Goal: Task Accomplishment & Management: Manage account settings

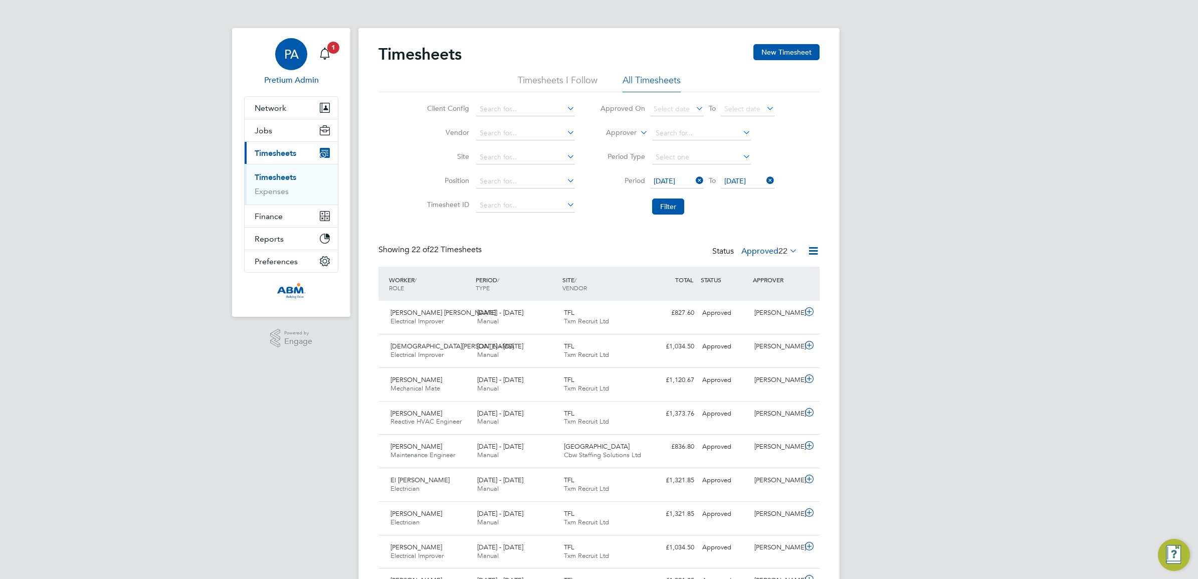
drag, startPoint x: 279, startPoint y: 58, endPoint x: 302, endPoint y: 59, distance: 23.6
click at [279, 58] on div "PA" at bounding box center [291, 54] width 32 height 32
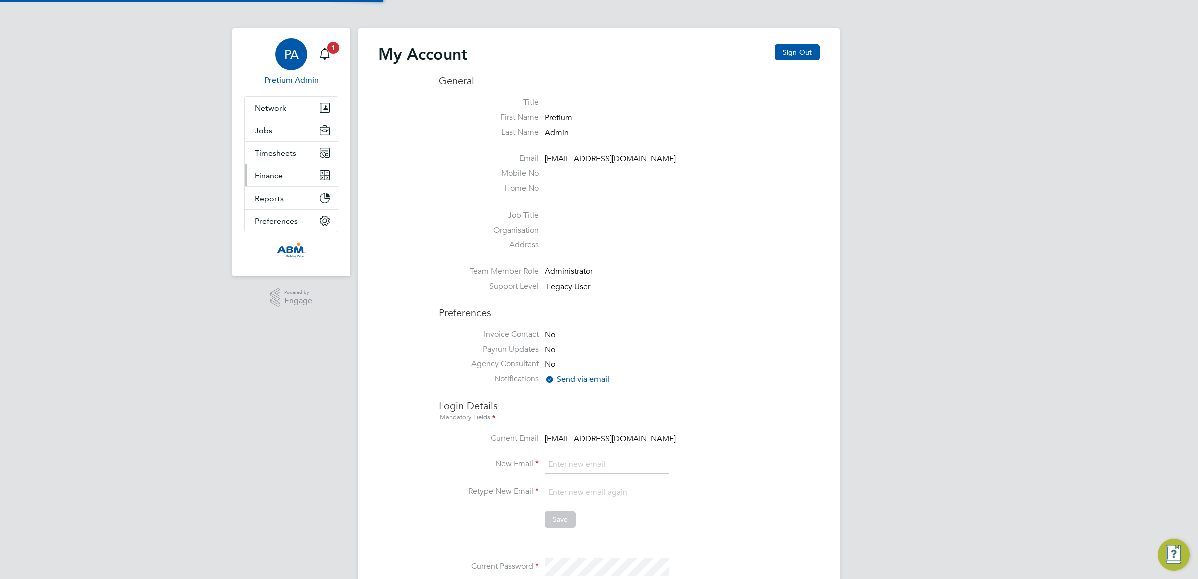
type input "abmfacility@pretiumresourcing.co.uk"
click at [801, 51] on button "Sign Out" at bounding box center [797, 52] width 45 height 16
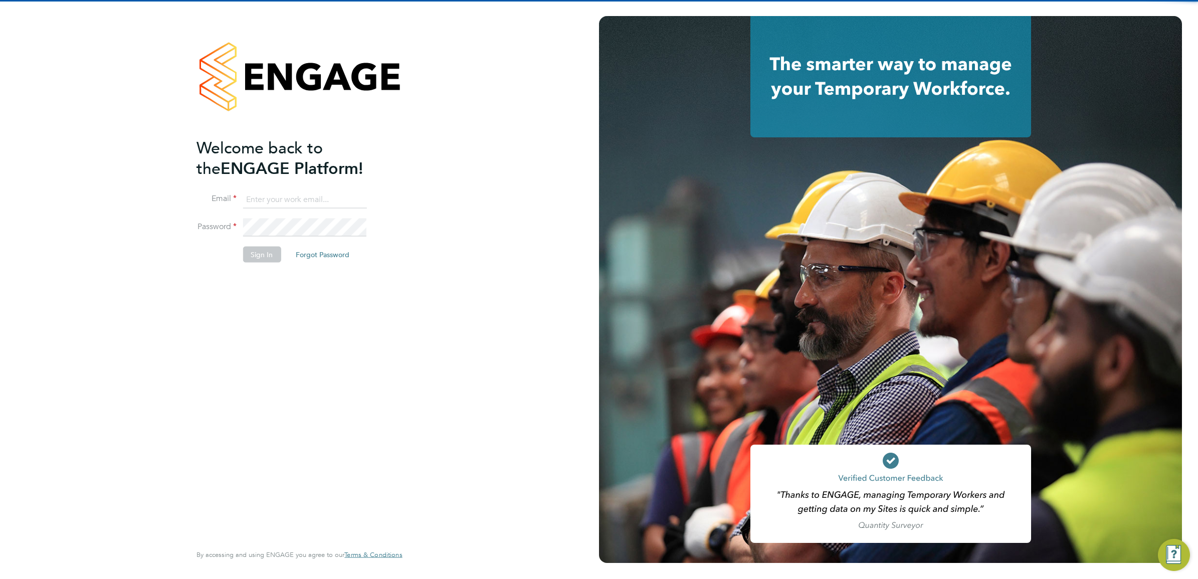
type input "abmfacility@pretiumresourcing.co.uk"
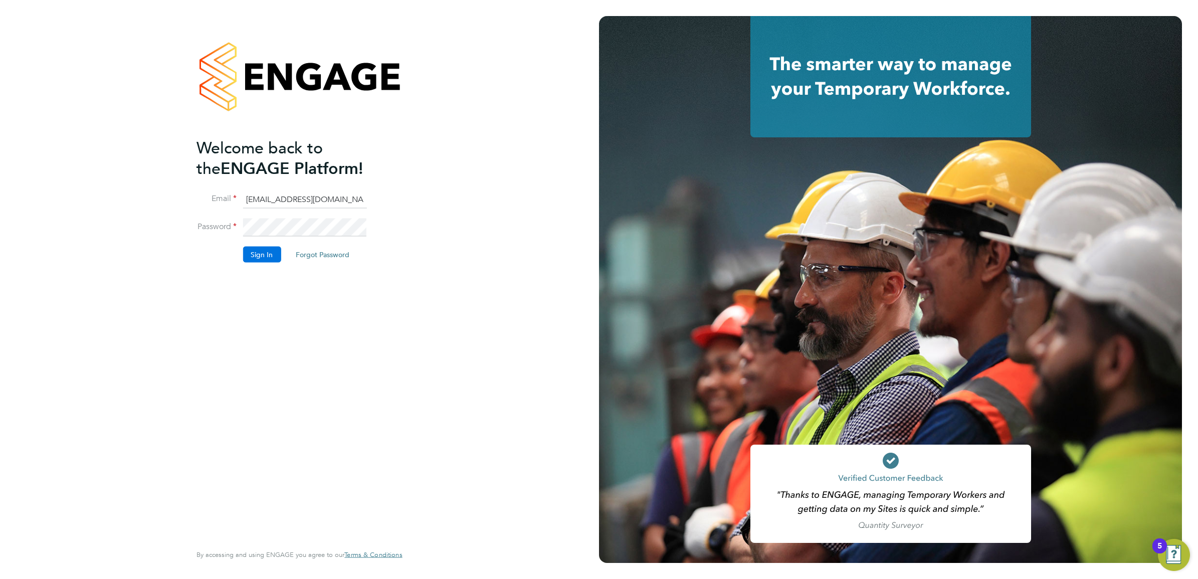
click at [255, 257] on button "Sign In" at bounding box center [262, 255] width 38 height 16
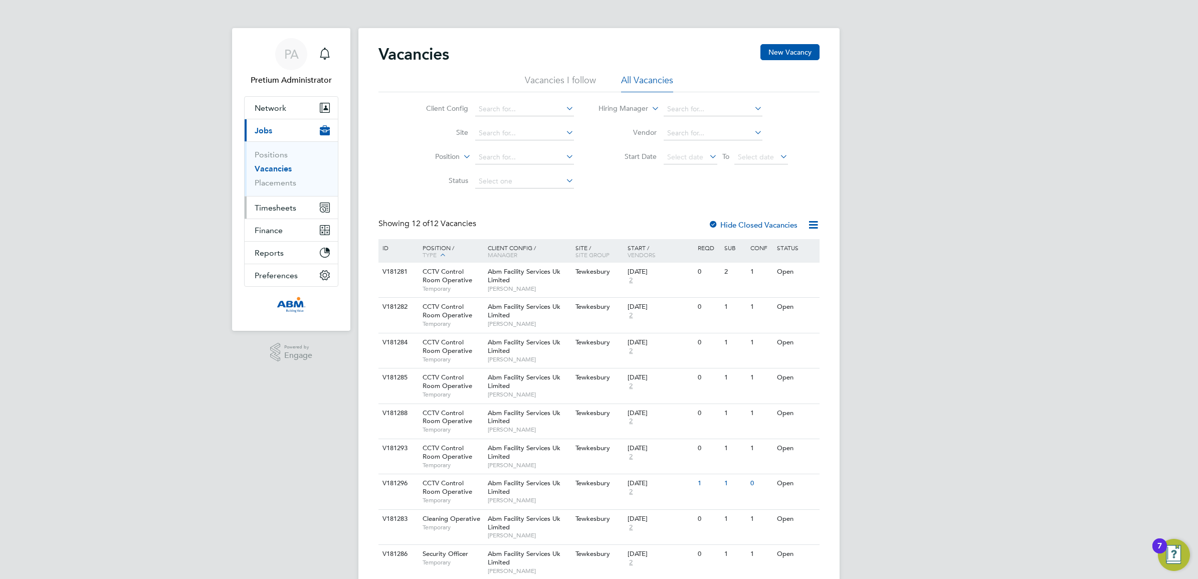
click at [272, 209] on span "Timesheets" at bounding box center [276, 208] width 42 height 10
click at [279, 176] on link "Timesheets" at bounding box center [276, 177] width 42 height 10
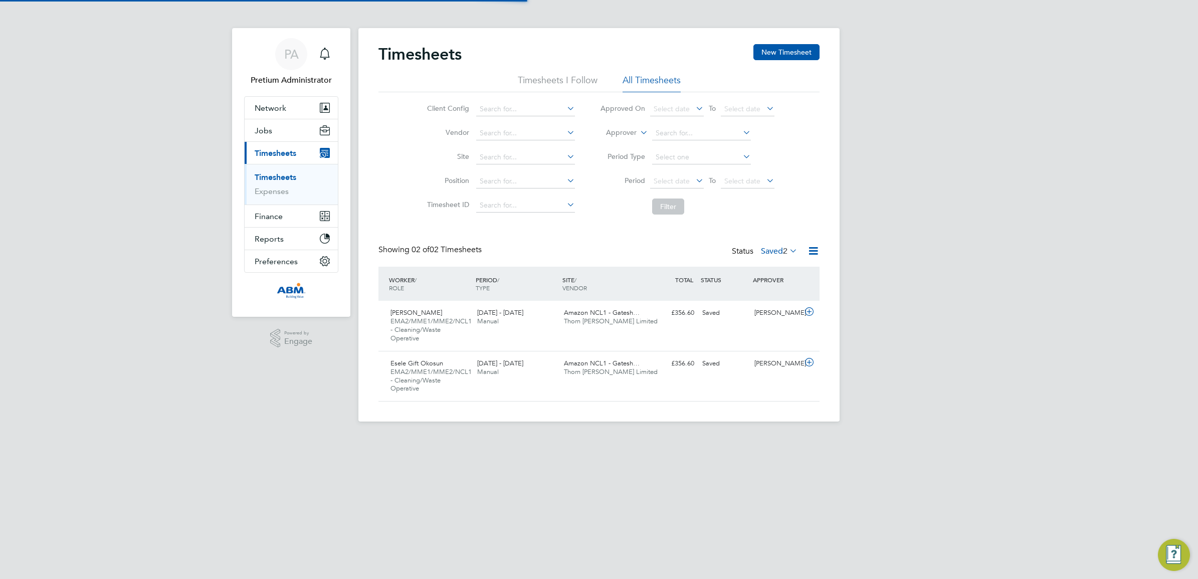
scroll to position [25, 87]
click at [768, 251] on label "Saved 2" at bounding box center [779, 251] width 37 height 10
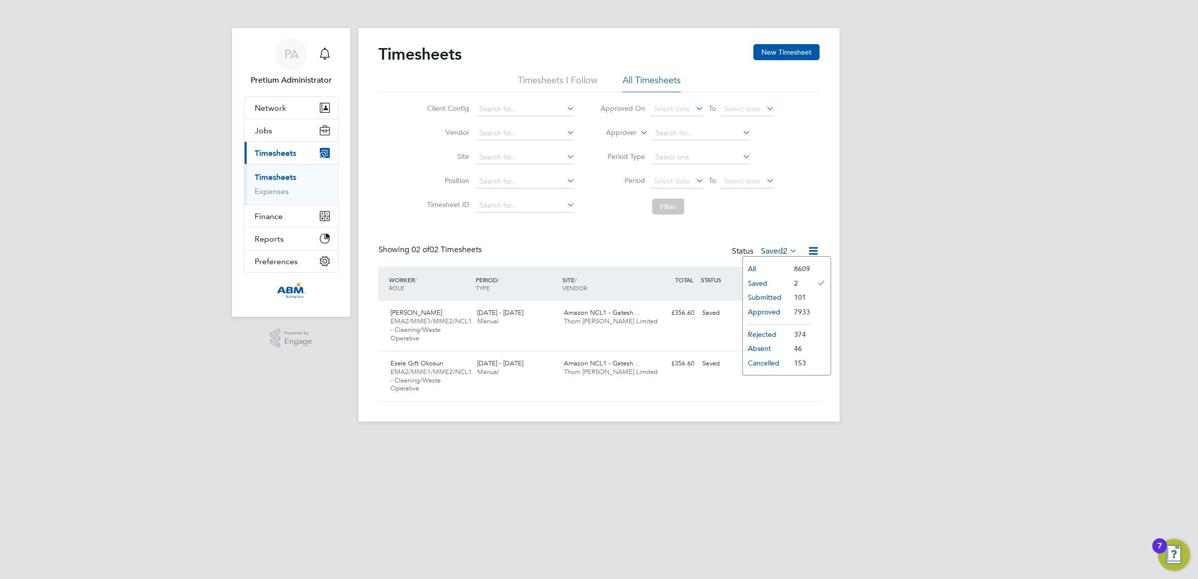
click at [775, 295] on li "Submitted" at bounding box center [766, 297] width 46 height 14
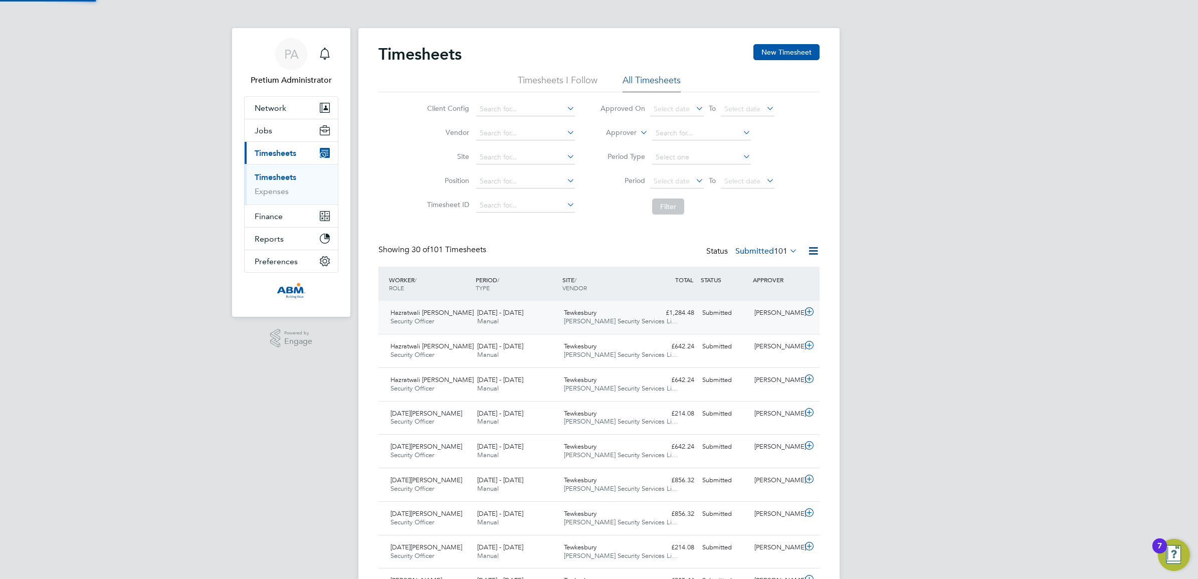
scroll to position [0, 0]
click at [291, 129] on button "Jobs" at bounding box center [291, 130] width 93 height 22
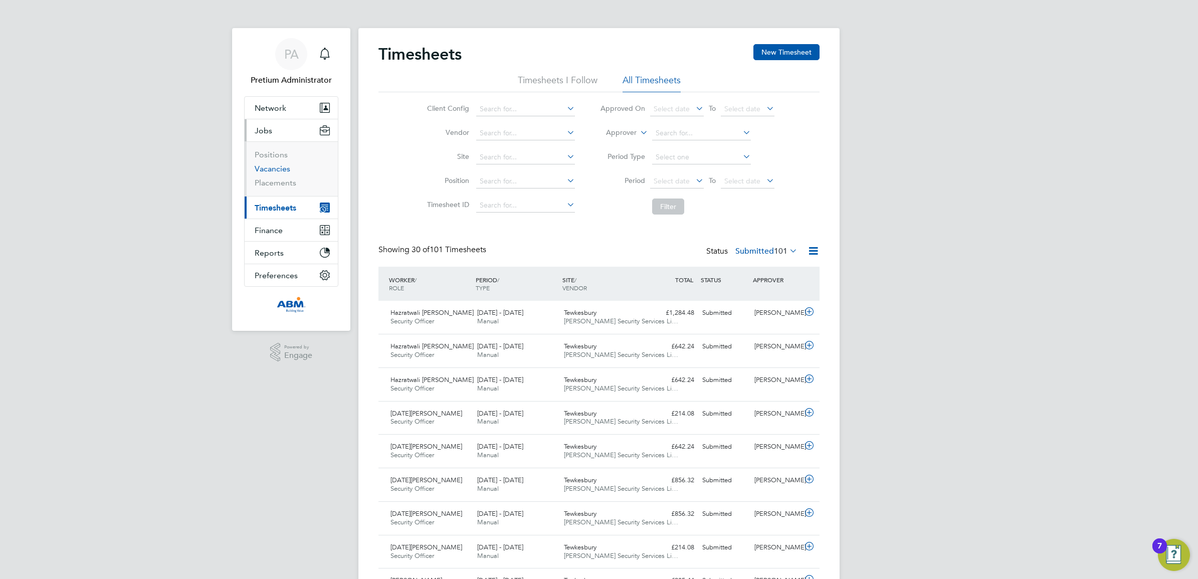
click at [274, 166] on link "Vacancies" at bounding box center [273, 169] width 36 height 10
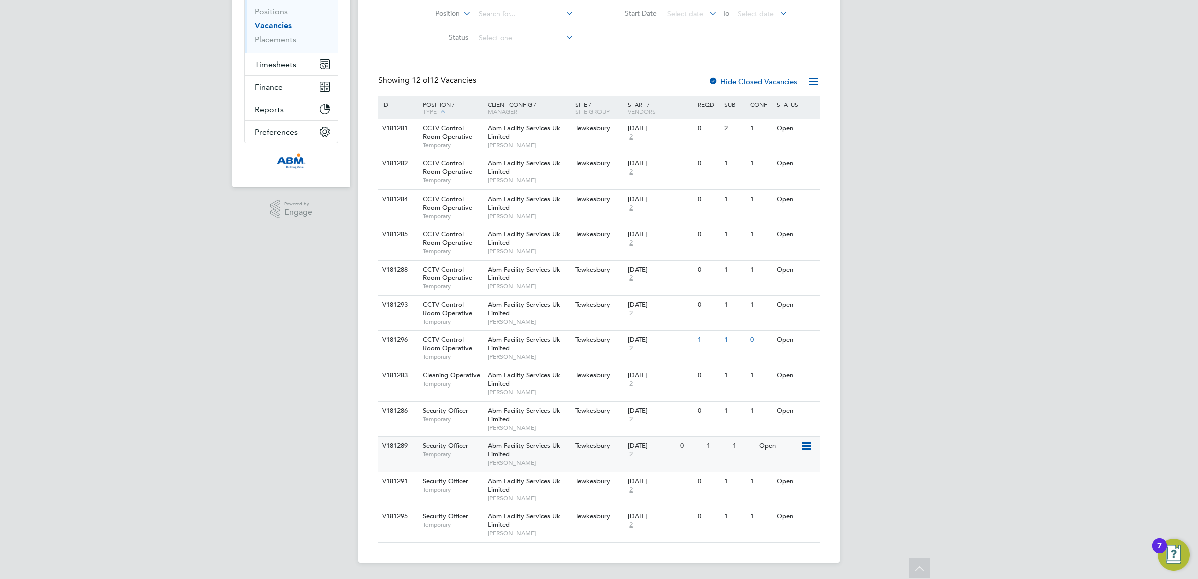
click at [587, 444] on span "Tewkesbury" at bounding box center [593, 445] width 35 height 9
click at [537, 478] on span "Abm Facility Services Uk Limited" at bounding box center [524, 485] width 73 height 17
click at [524, 532] on span "[PERSON_NAME]" at bounding box center [529, 533] width 83 height 8
click at [580, 138] on div "V181281 CCTV Control Room Operative Temporary Abm Facility Services Uk Limited …" at bounding box center [598, 136] width 441 height 35
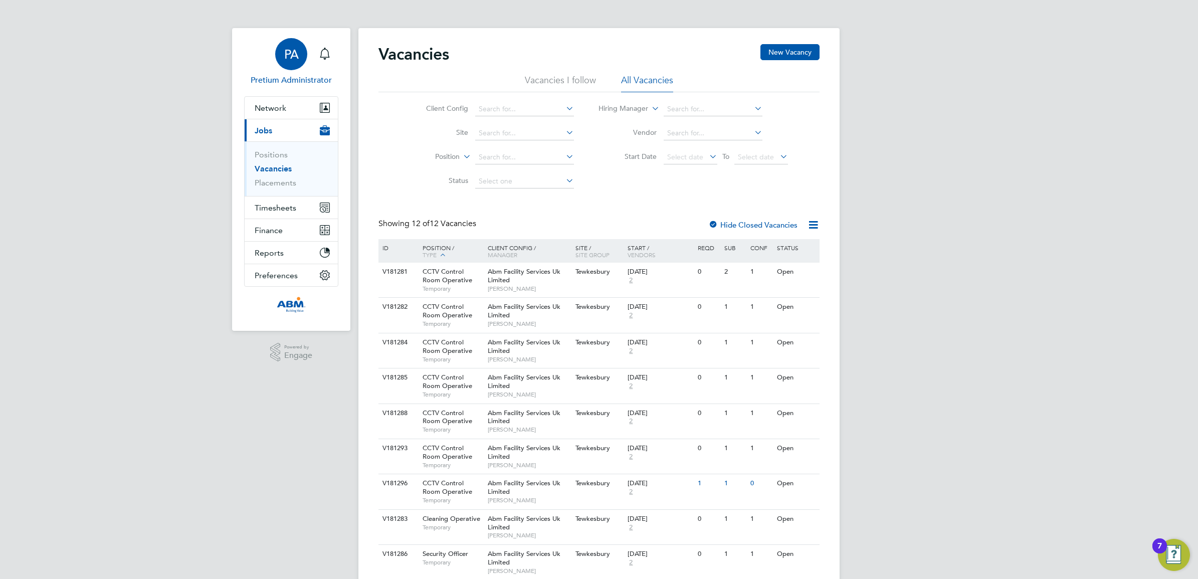
click at [286, 59] on span "PA" at bounding box center [291, 54] width 15 height 13
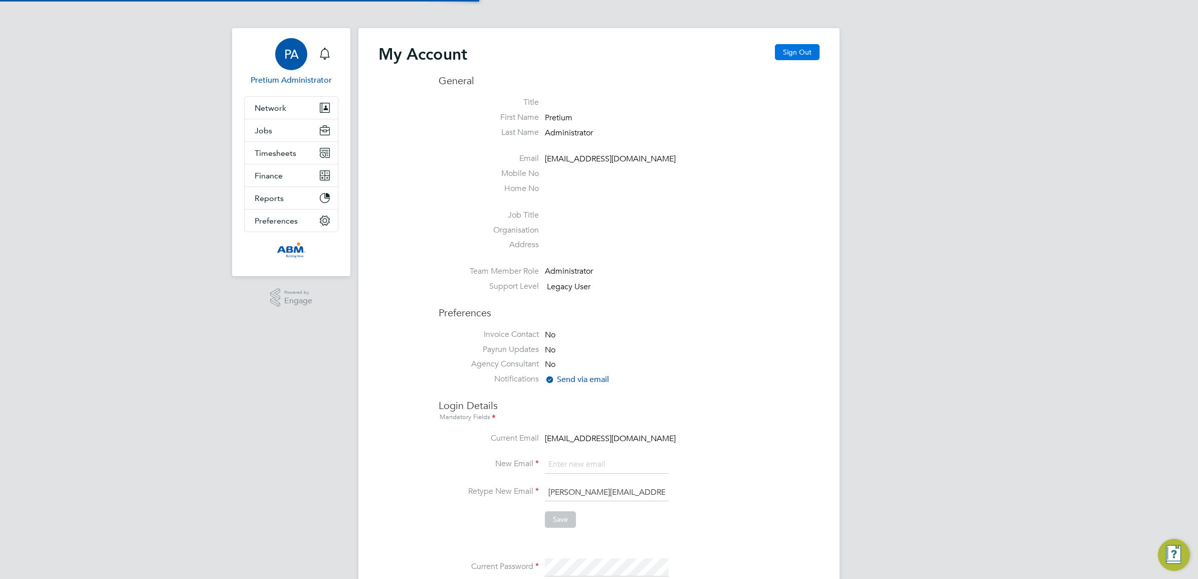
click at [798, 53] on button "Sign Out" at bounding box center [797, 52] width 45 height 16
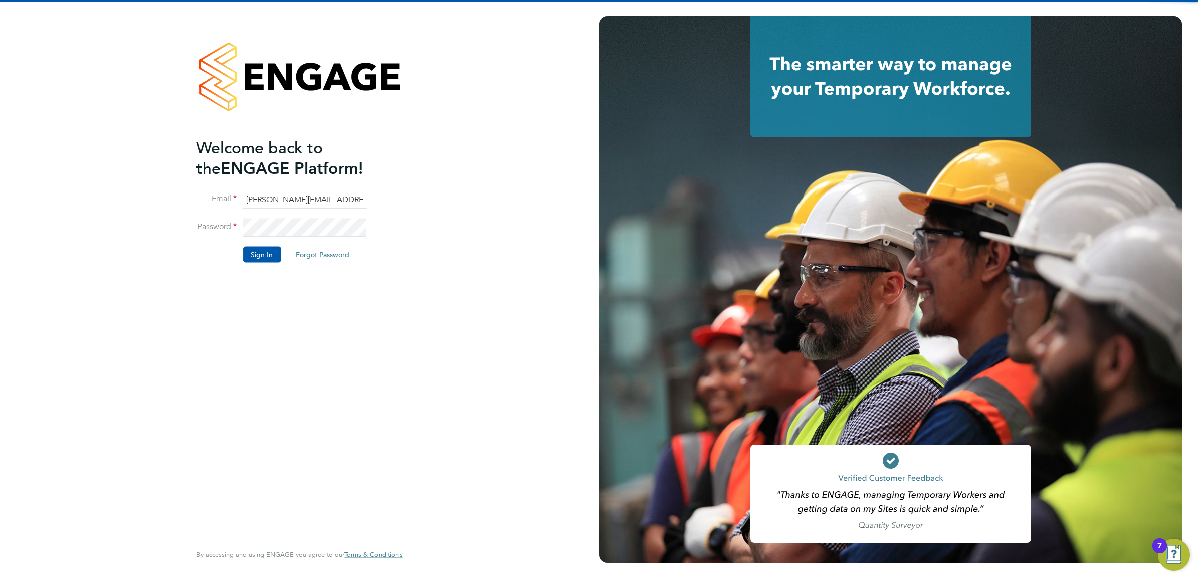
click at [267, 200] on input "Sasha.apleona@pretiumresourcing.co.uk" at bounding box center [305, 199] width 124 height 18
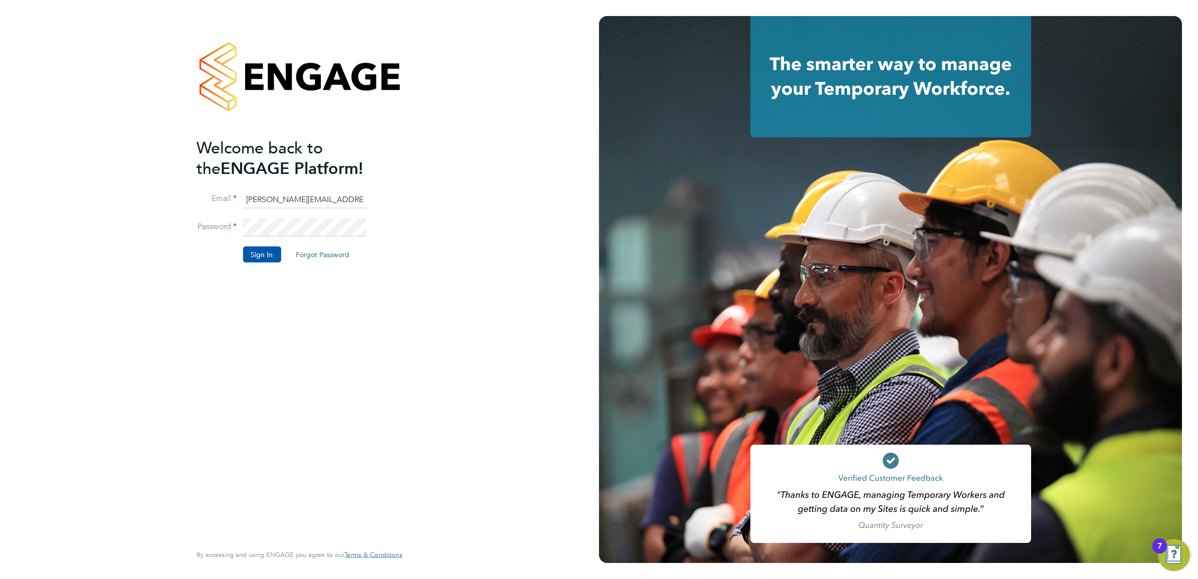
type input "[PERSON_NAME][EMAIL_ADDRESS][PERSON_NAME][DOMAIN_NAME]"
click at [261, 257] on button "Sign In" at bounding box center [262, 255] width 38 height 16
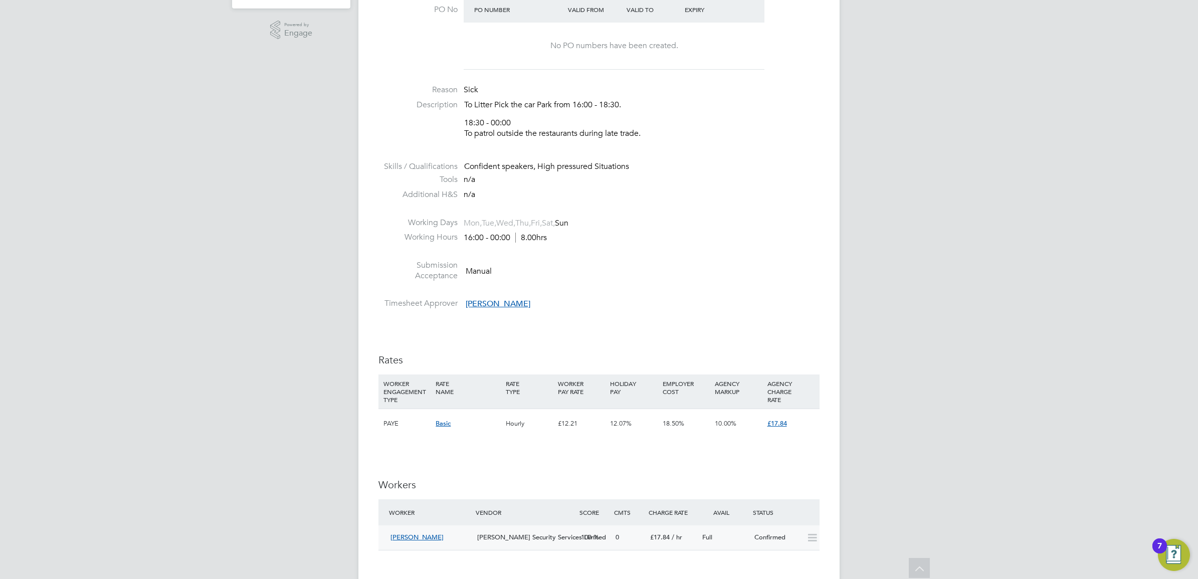
scroll to position [627, 0]
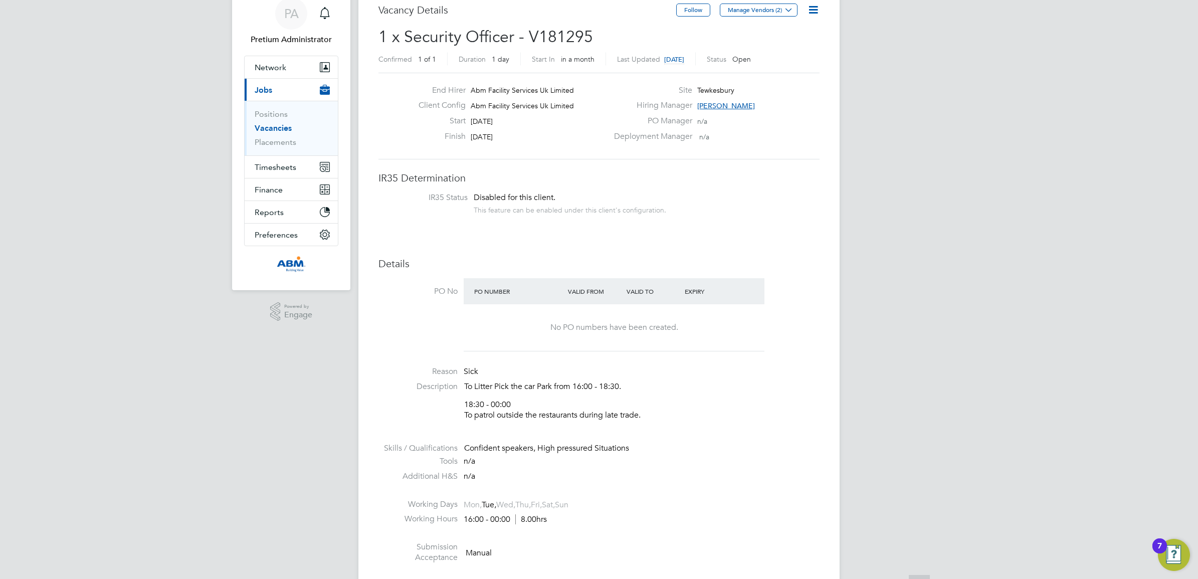
scroll to position [63, 0]
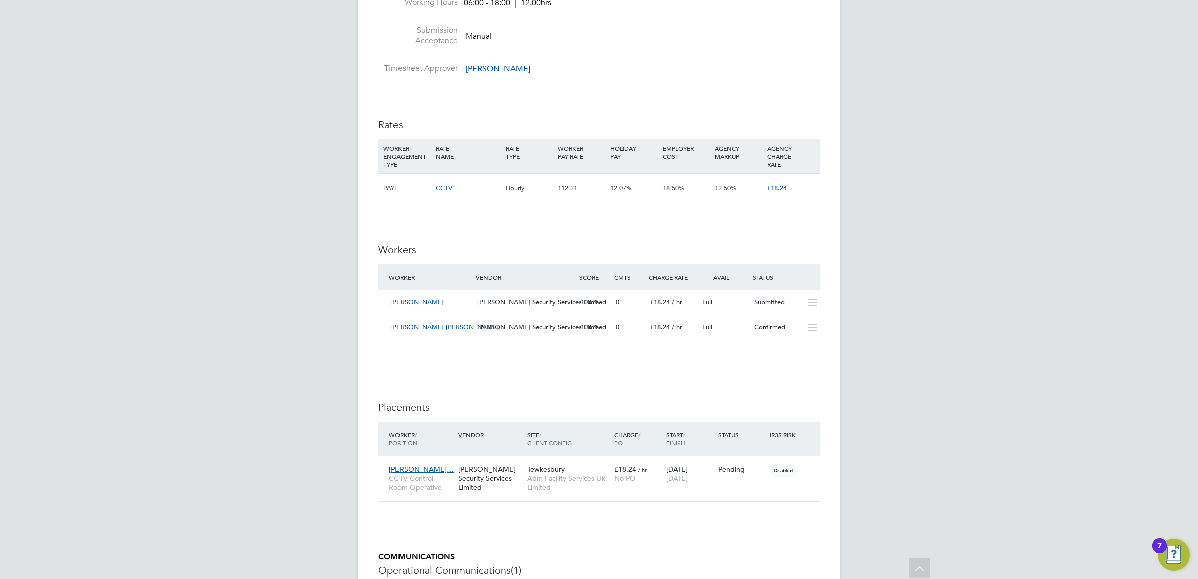
scroll to position [564, 0]
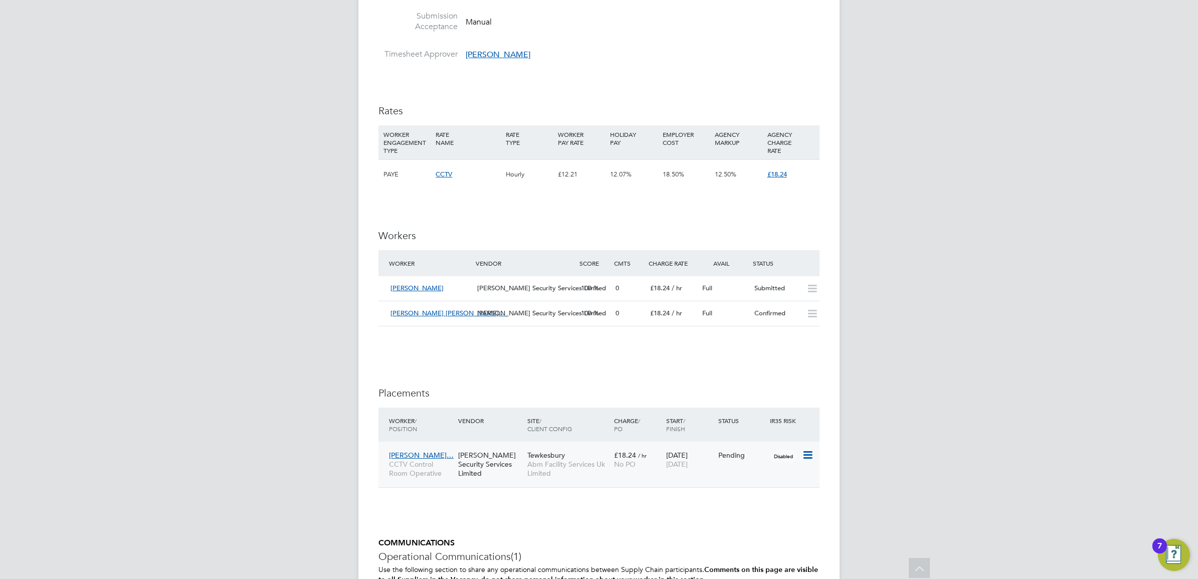
click at [521, 471] on div "Wills Security Services Limited" at bounding box center [490, 465] width 69 height 38
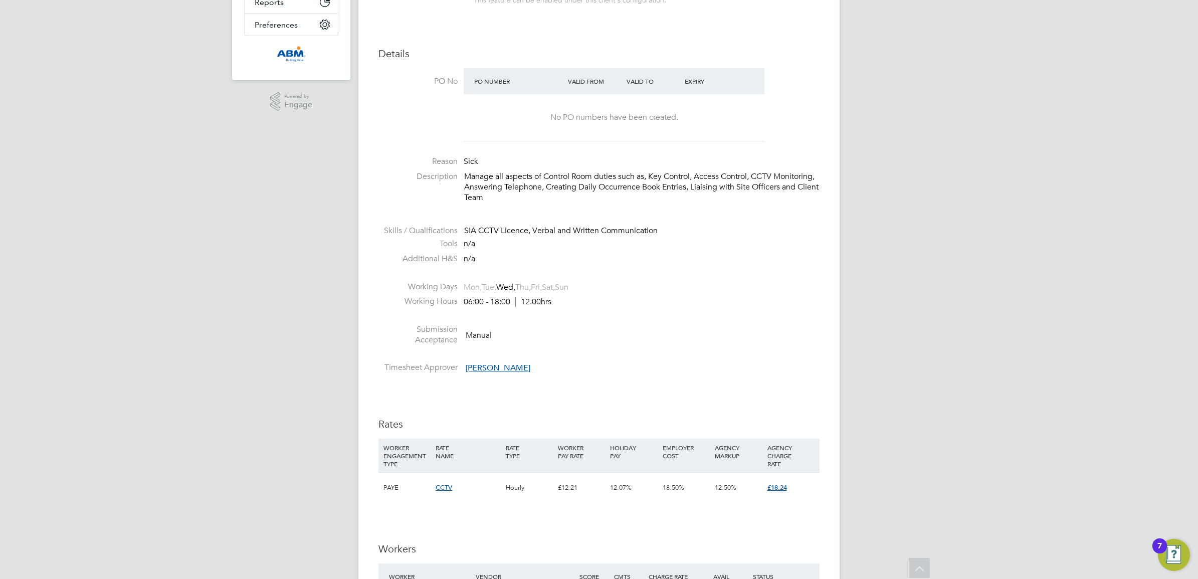
scroll to position [0, 0]
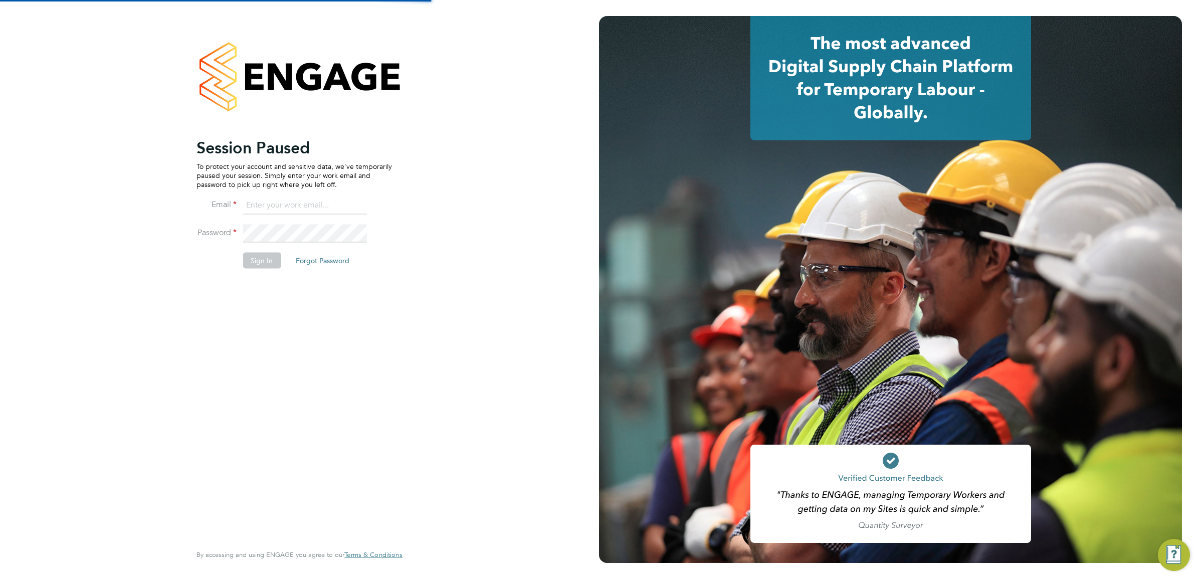
type input "Sasha.apleona@pretiumresourcing.co.uk"
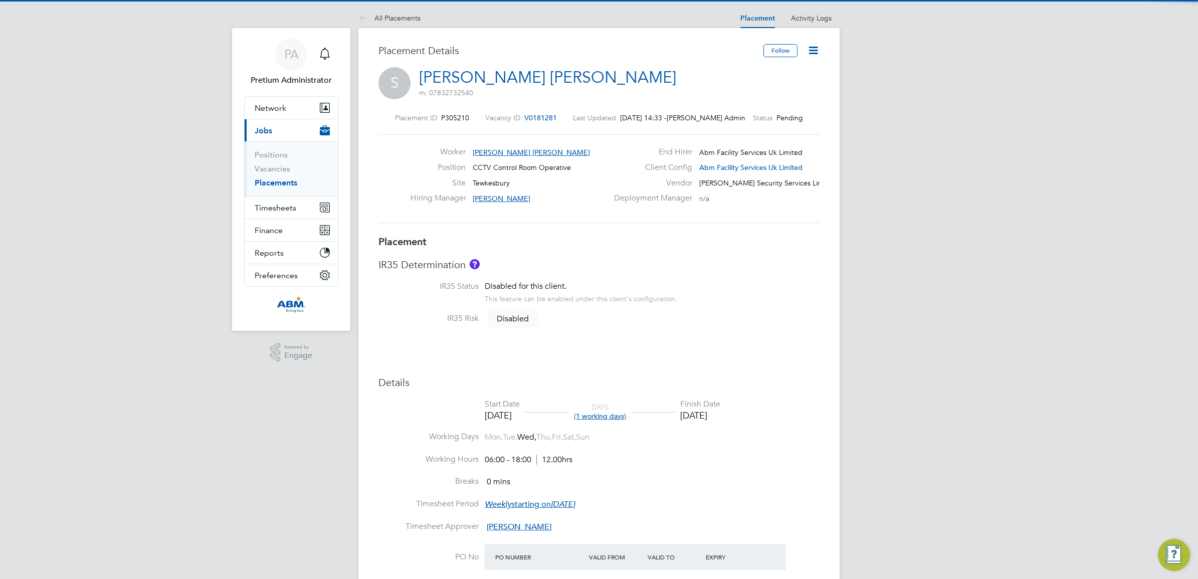
click at [816, 50] on icon at bounding box center [813, 50] width 13 height 13
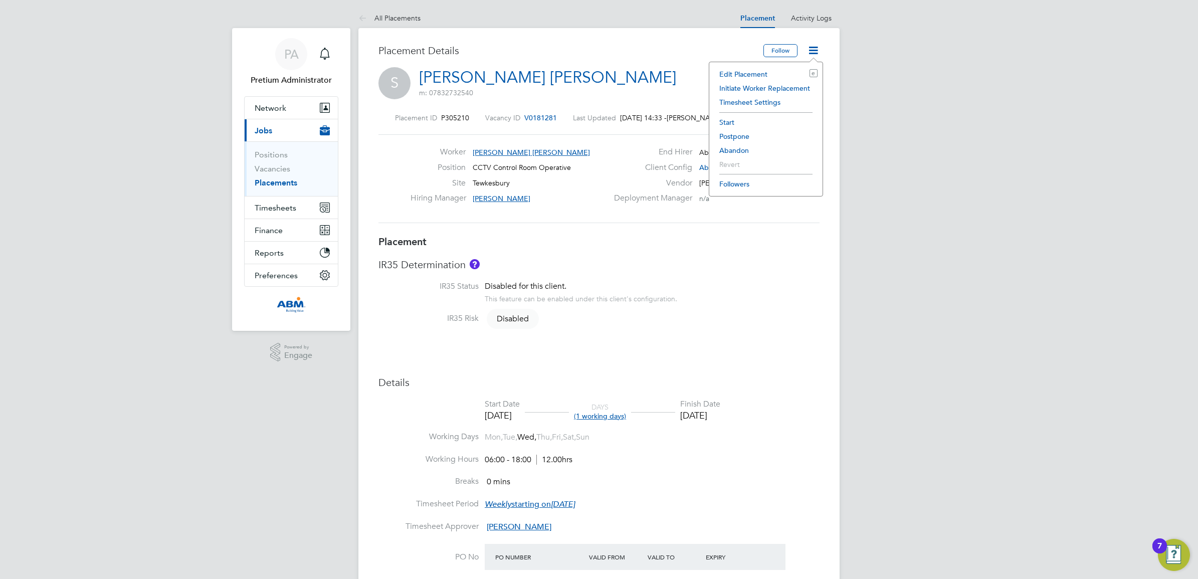
click at [739, 151] on li "Abandon" at bounding box center [765, 150] width 103 height 14
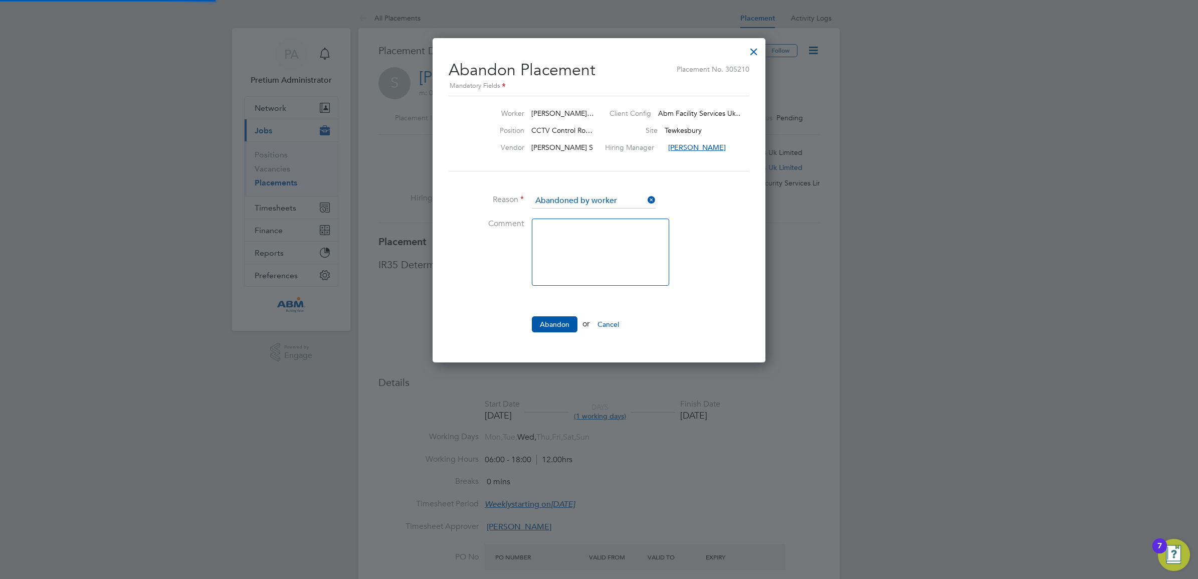
scroll to position [5, 4]
click at [550, 327] on button "Abandon" at bounding box center [555, 324] width 46 height 16
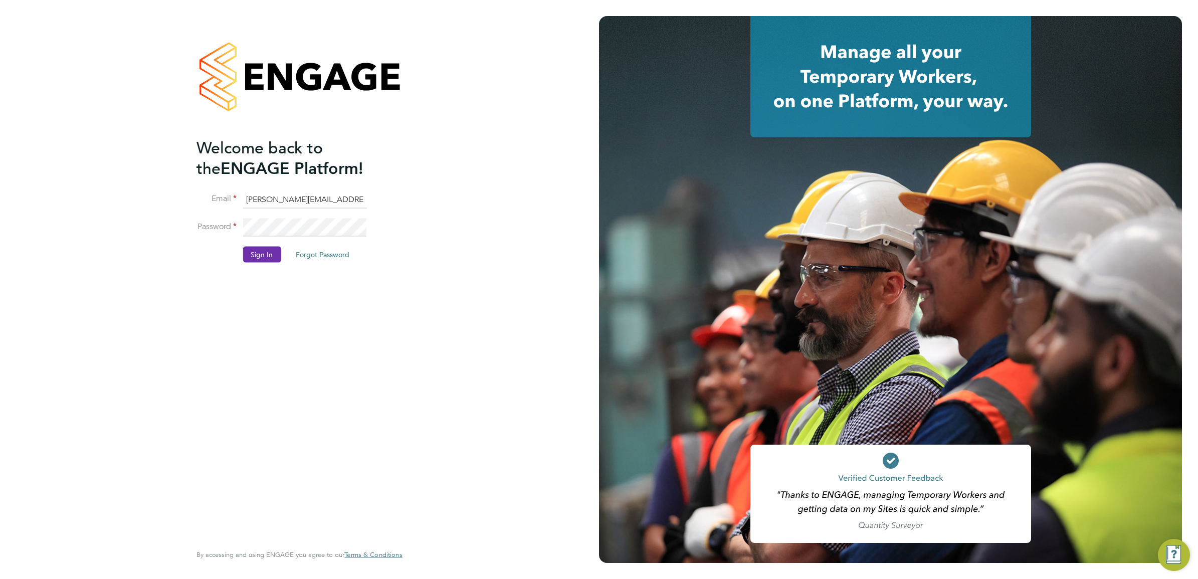
click at [264, 256] on button "Sign In" at bounding box center [262, 255] width 38 height 16
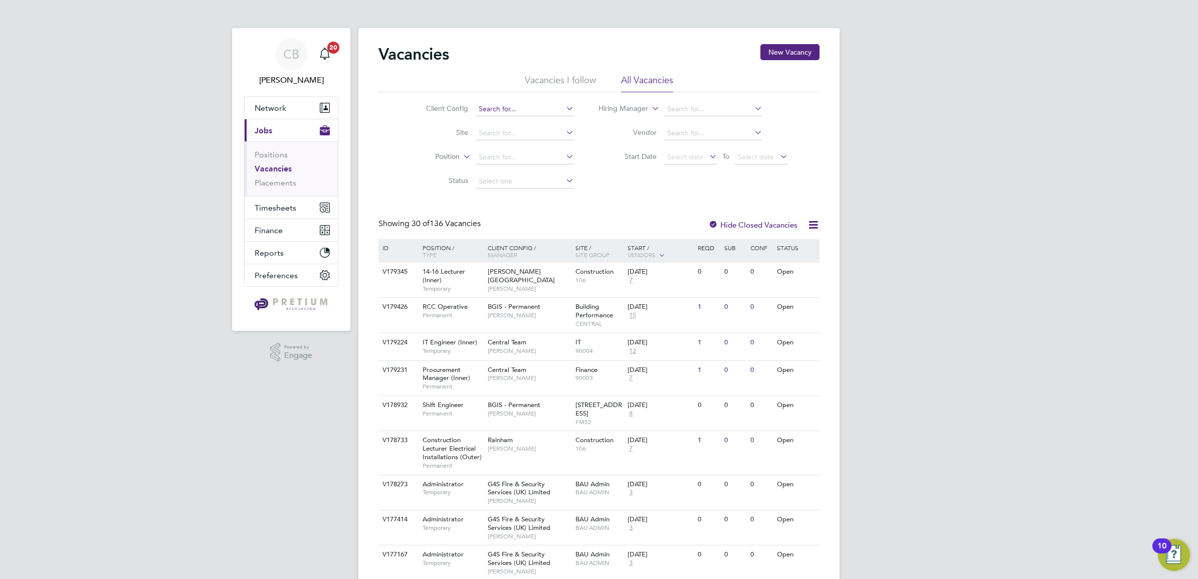
click at [494, 103] on input at bounding box center [524, 109] width 99 height 14
click at [551, 189] on li "Abm Facility Services Uk Limited" at bounding box center [528, 191] width 109 height 14
type input "Abm Facility Services Uk Limited"
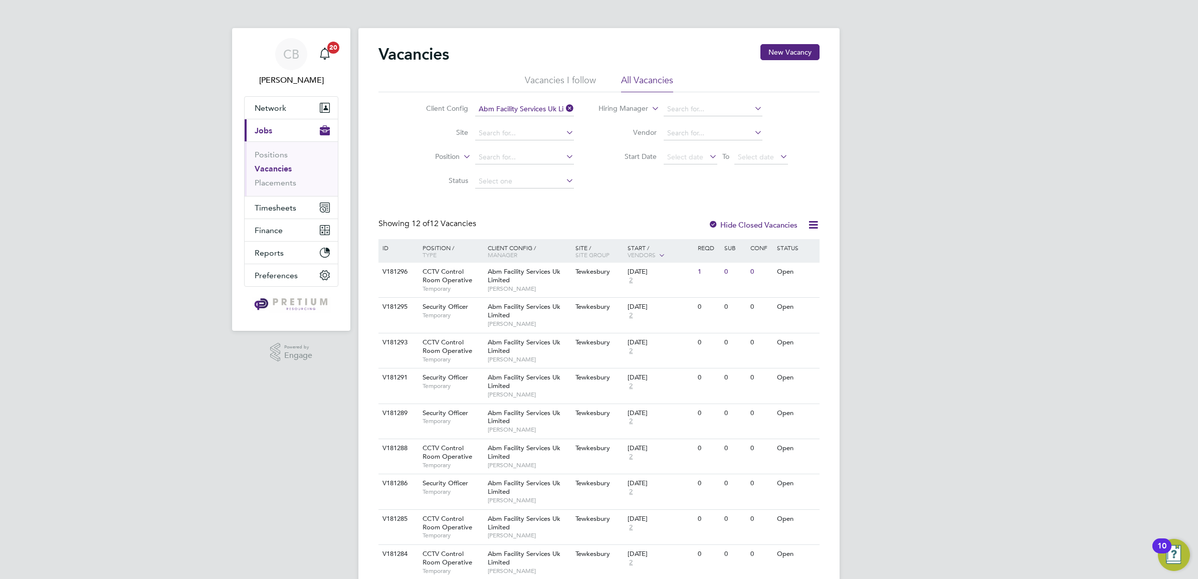
scroll to position [63, 0]
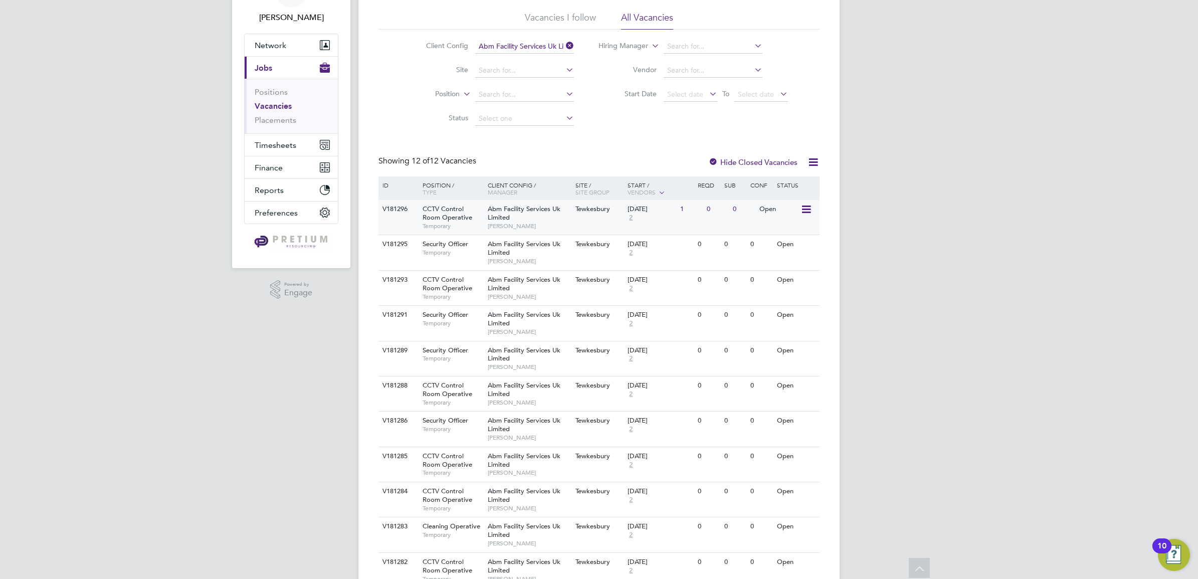
click at [534, 222] on span "[PERSON_NAME]" at bounding box center [529, 226] width 83 height 8
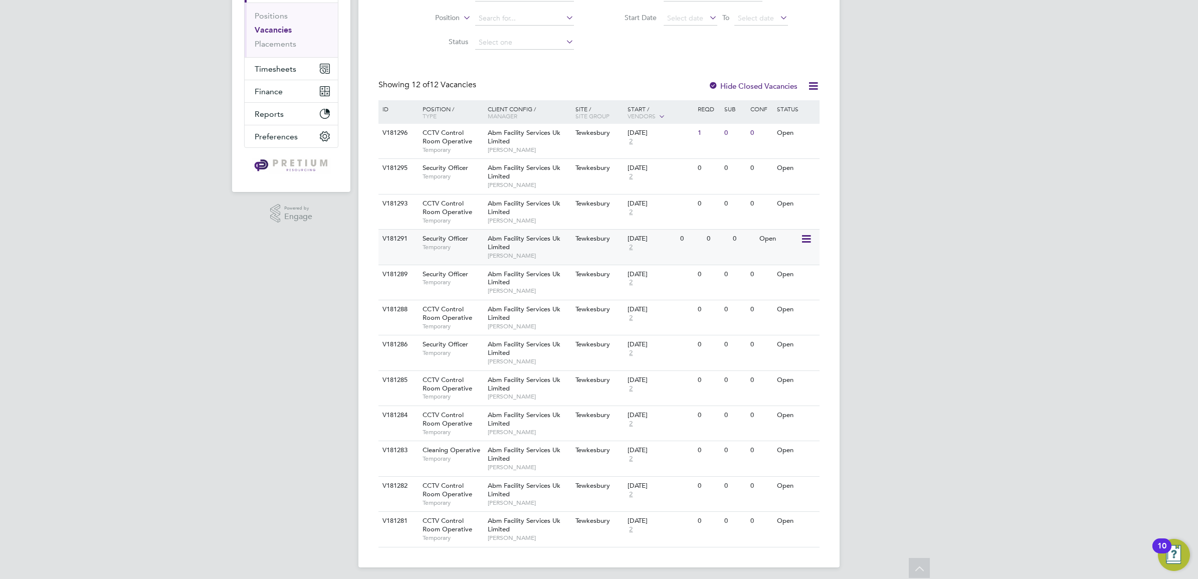
scroll to position [144, 0]
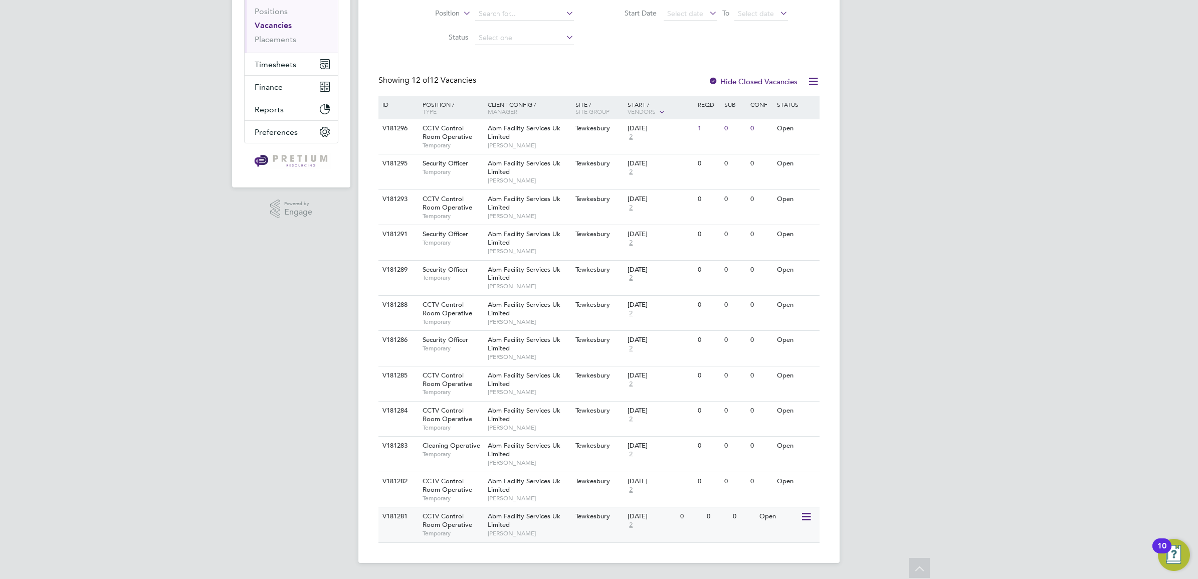
click at [569, 529] on span "[PERSON_NAME]" at bounding box center [529, 533] width 83 height 8
click at [598, 488] on div "Tewkesbury" at bounding box center [599, 481] width 53 height 19
click at [550, 488] on div "Abm Facility Services Uk Limited [PERSON_NAME]" at bounding box center [529, 489] width 88 height 35
click at [567, 455] on div "Abm Facility Services Uk Limited [PERSON_NAME]" at bounding box center [529, 454] width 88 height 35
click at [556, 489] on div "Abm Facility Services Uk Limited Kieran Ryder" at bounding box center [529, 489] width 88 height 35
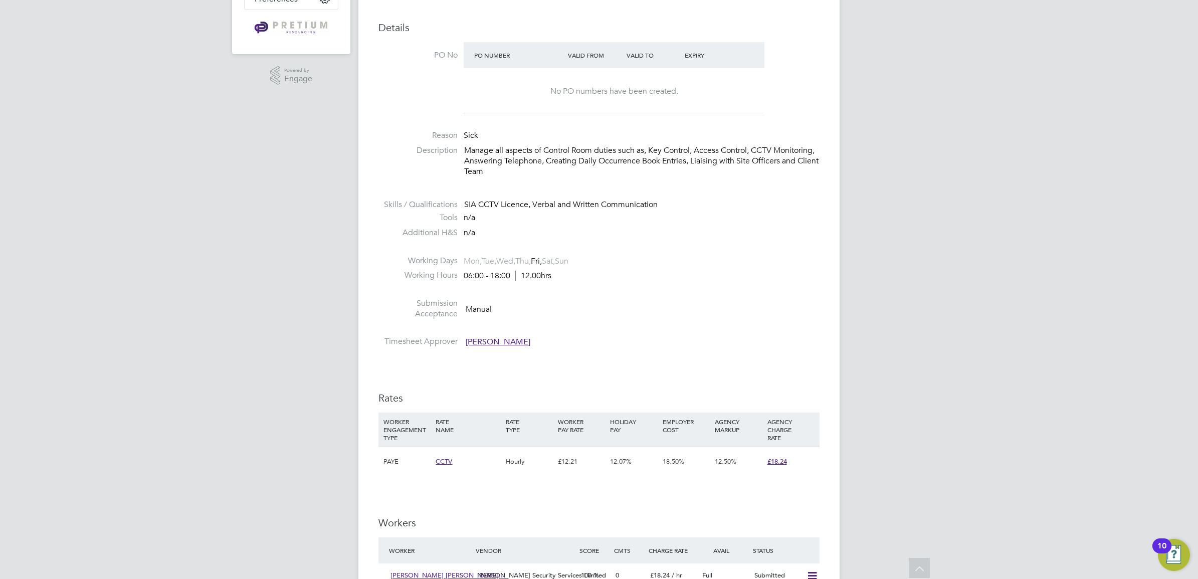
scroll to position [164, 0]
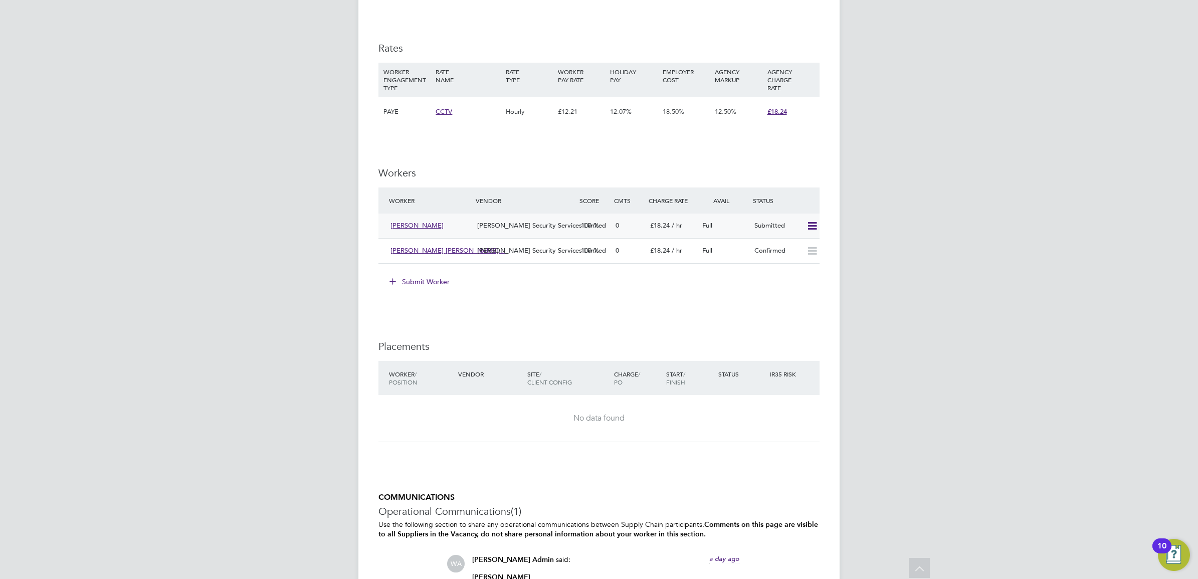
click at [811, 225] on icon at bounding box center [812, 226] width 13 height 8
click at [795, 244] on li "Offer" at bounding box center [799, 248] width 35 height 14
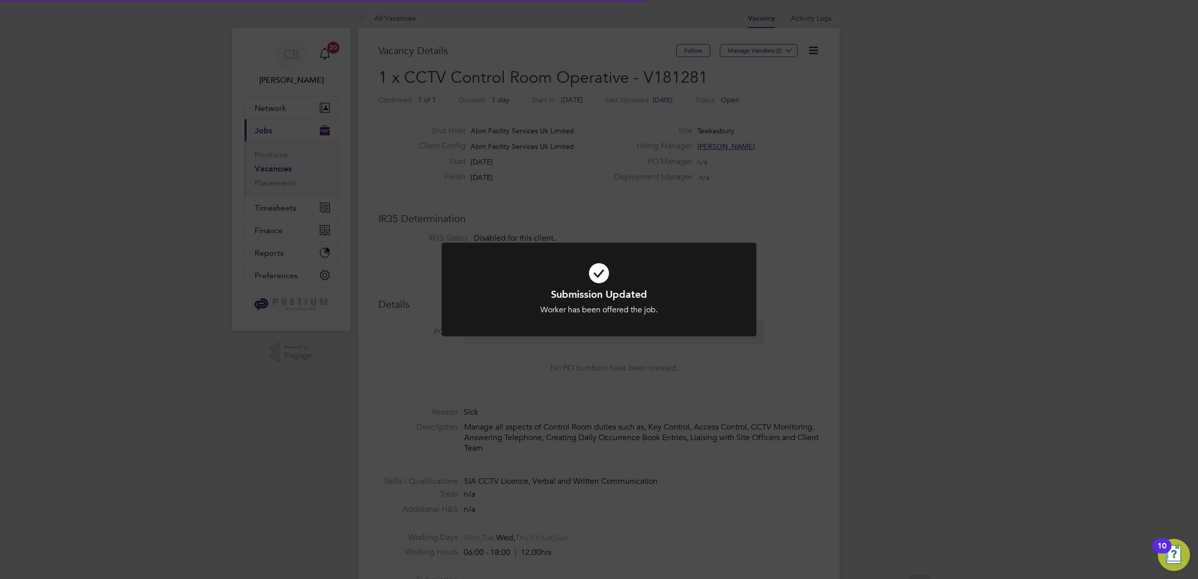
scroll to position [29, 70]
click at [715, 388] on div "Submission Updated Worker has been offered the job. Cancel Okay" at bounding box center [599, 289] width 1198 height 579
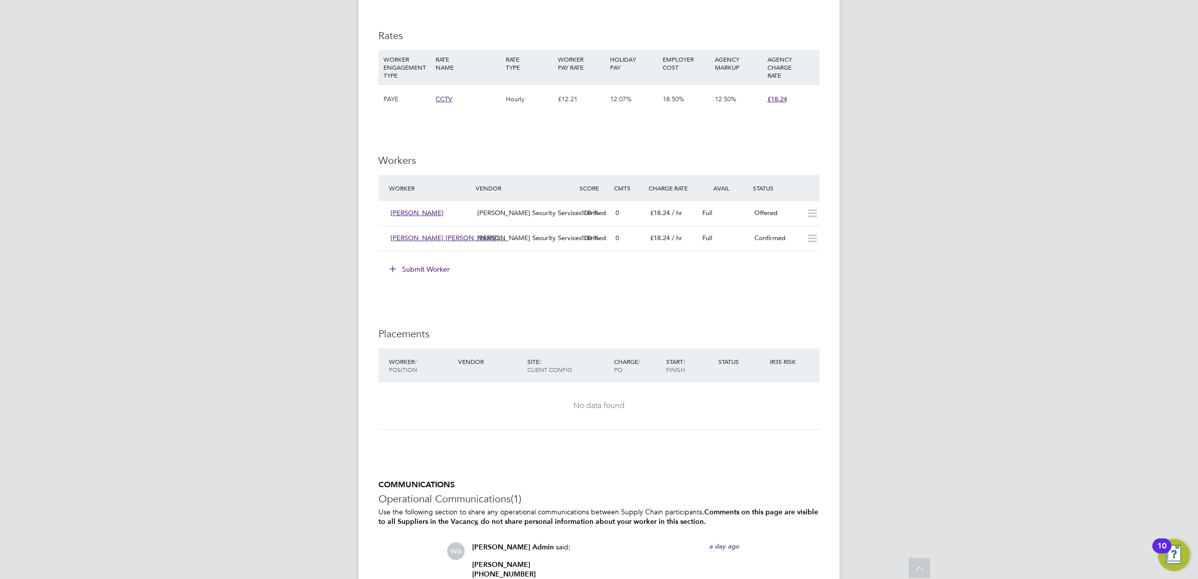
scroll to position [848, 0]
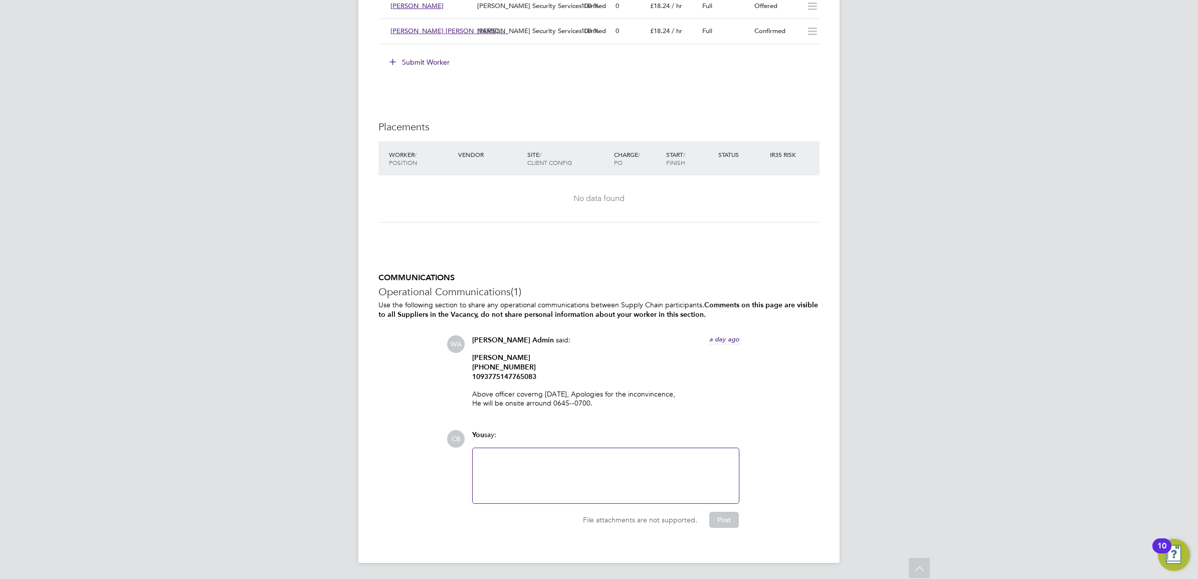
click at [563, 492] on div at bounding box center [606, 475] width 254 height 43
click at [712, 529] on div "COMMUNICATIONS Operational Communications (1) Use the following section to shar…" at bounding box center [598, 408] width 441 height 270
click at [723, 520] on button "Post" at bounding box center [724, 520] width 30 height 16
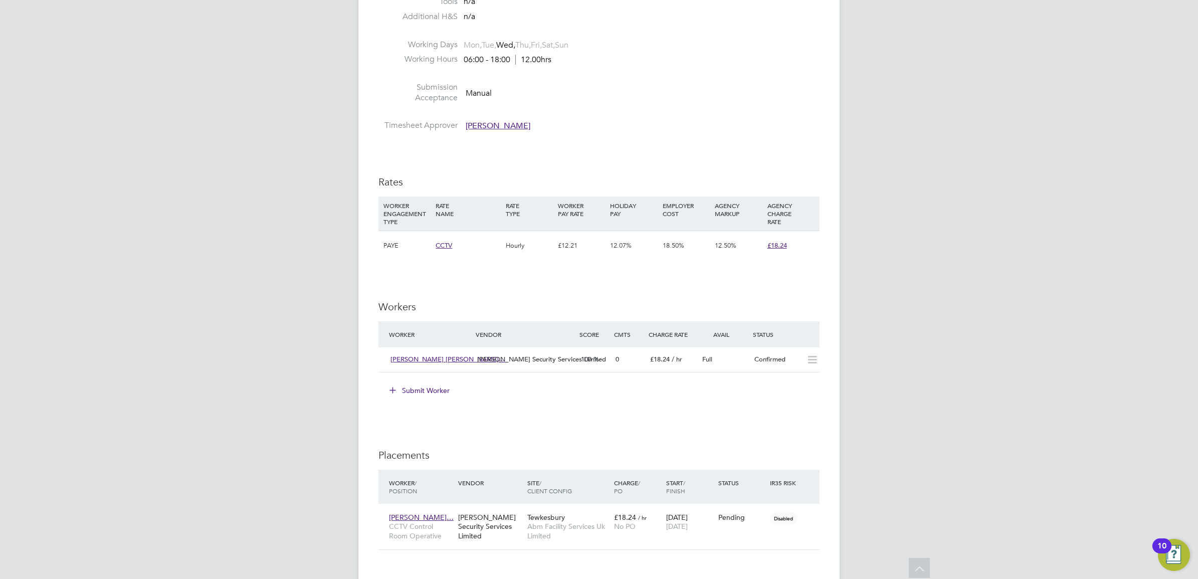
scroll to position [627, 0]
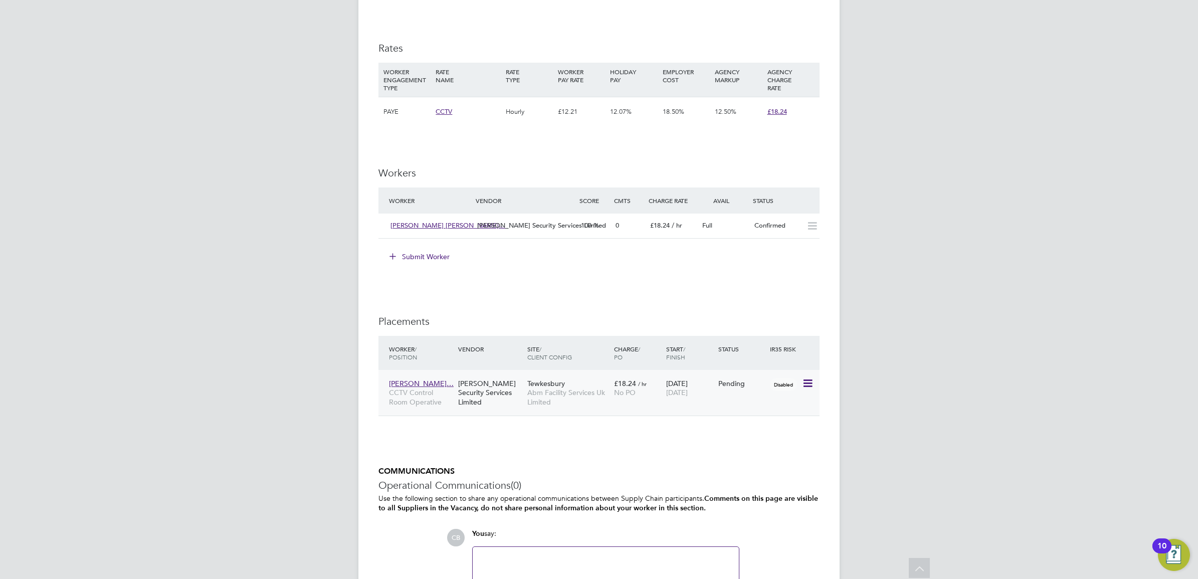
click at [525, 400] on div "Tewkesbury Abm Facility Services Uk Limited" at bounding box center [568, 393] width 87 height 38
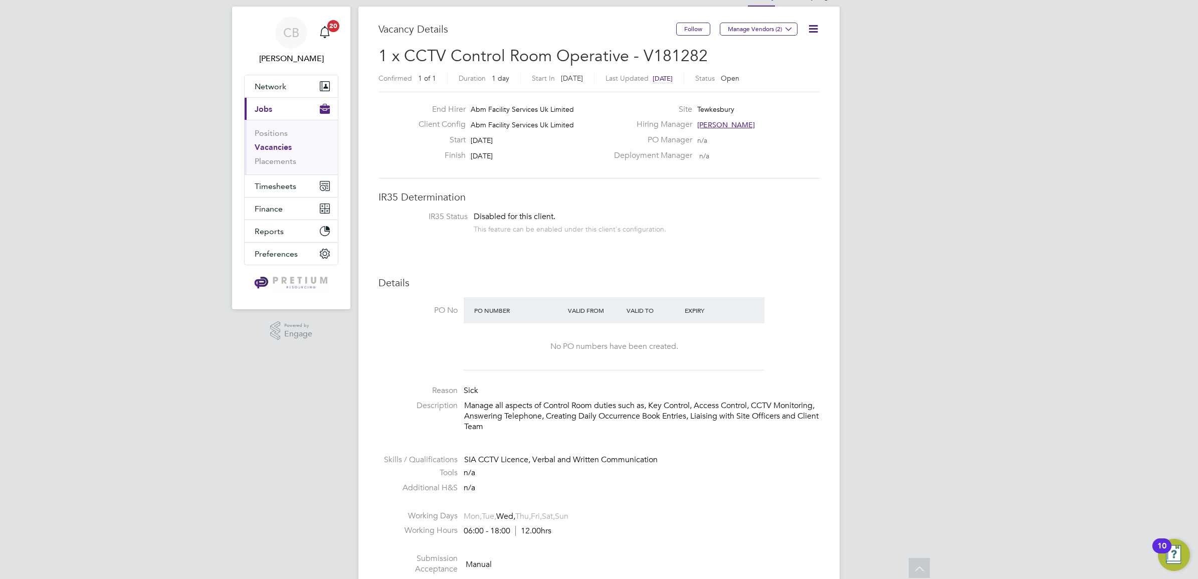
scroll to position [0, 0]
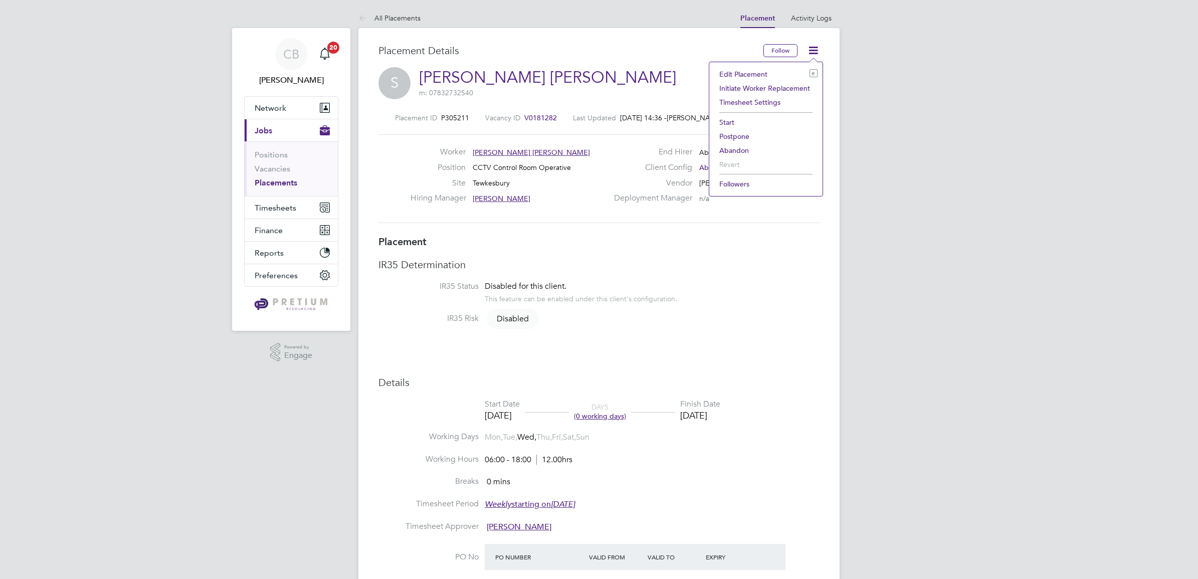
click at [739, 148] on li "Abandon" at bounding box center [765, 150] width 103 height 14
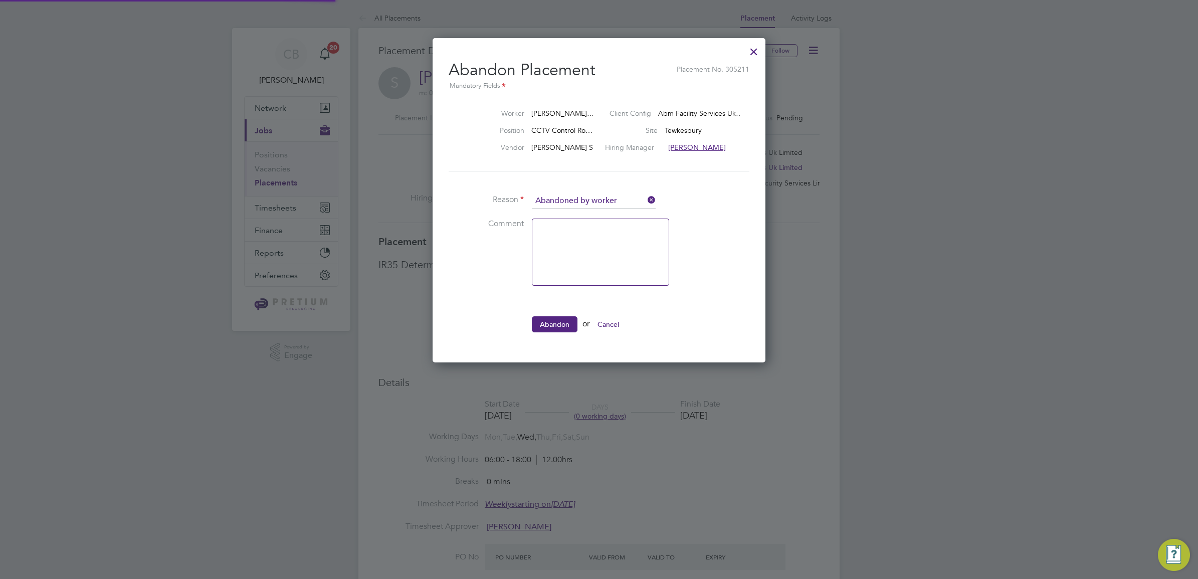
scroll to position [5, 5]
click at [565, 247] on textarea at bounding box center [600, 252] width 137 height 67
type textarea "THIS WORKER DID NOT START"
click at [556, 322] on button "Abandon" at bounding box center [555, 324] width 46 height 16
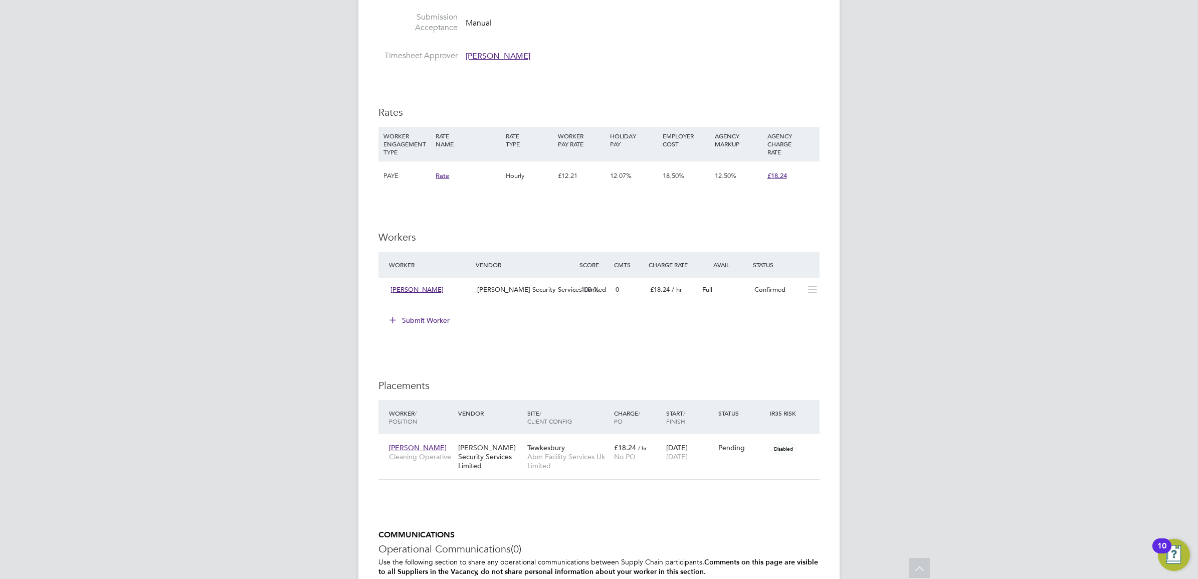
scroll to position [564, 0]
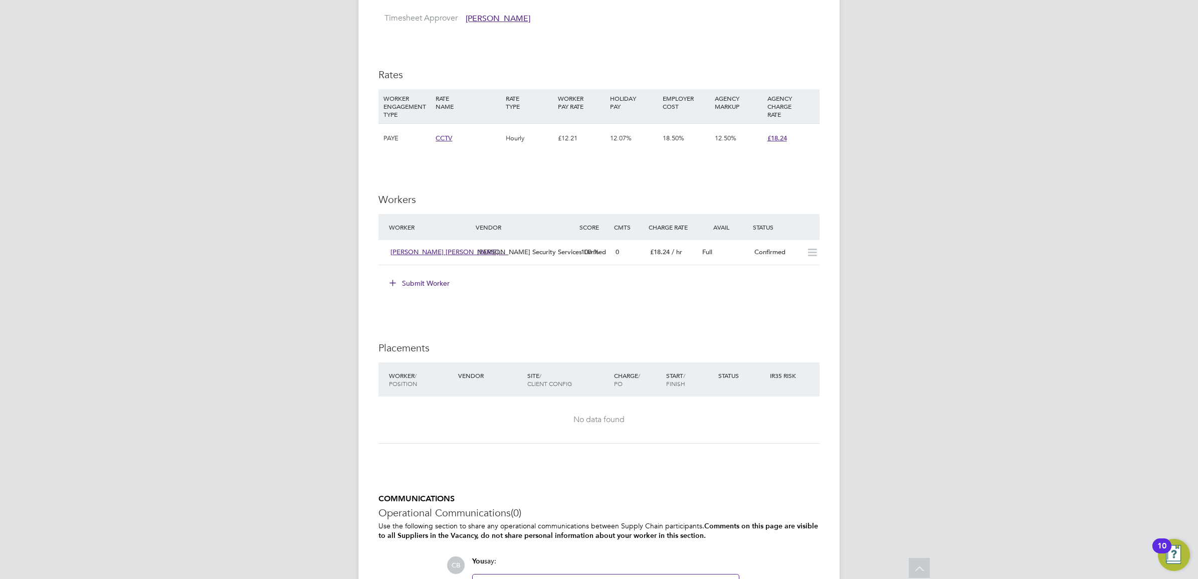
scroll to position [627, 0]
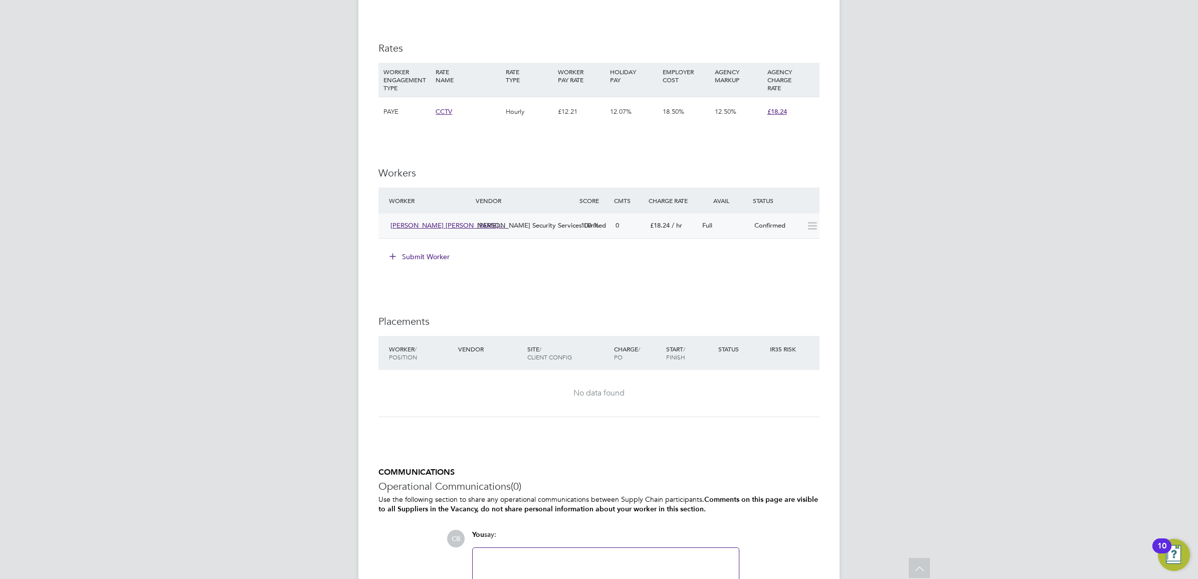
click at [635, 227] on div "0" at bounding box center [629, 226] width 35 height 17
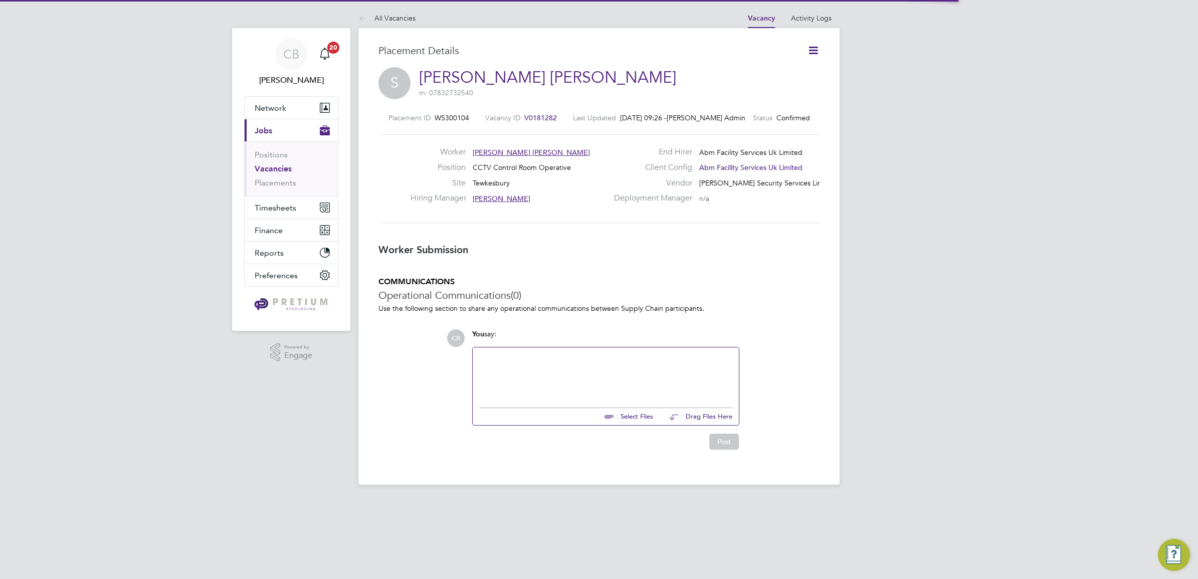
scroll to position [6, 5]
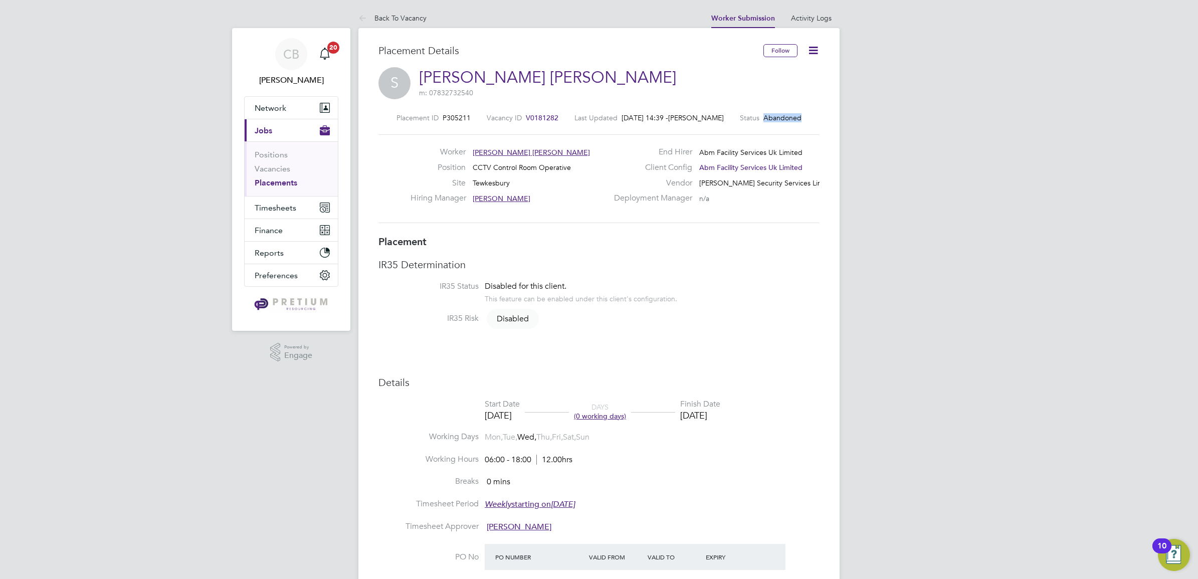
drag, startPoint x: 770, startPoint y: 112, endPoint x: 818, endPoint y: 117, distance: 48.9
click at [818, 117] on div "Placement ID P305211 Vacancy ID V0181282 Last Updated 02 Oct 2025, 14:39 - Chan…" at bounding box center [598, 168] width 441 height 134
click at [396, 24] on li "Back To Vacancy" at bounding box center [392, 18] width 68 height 20
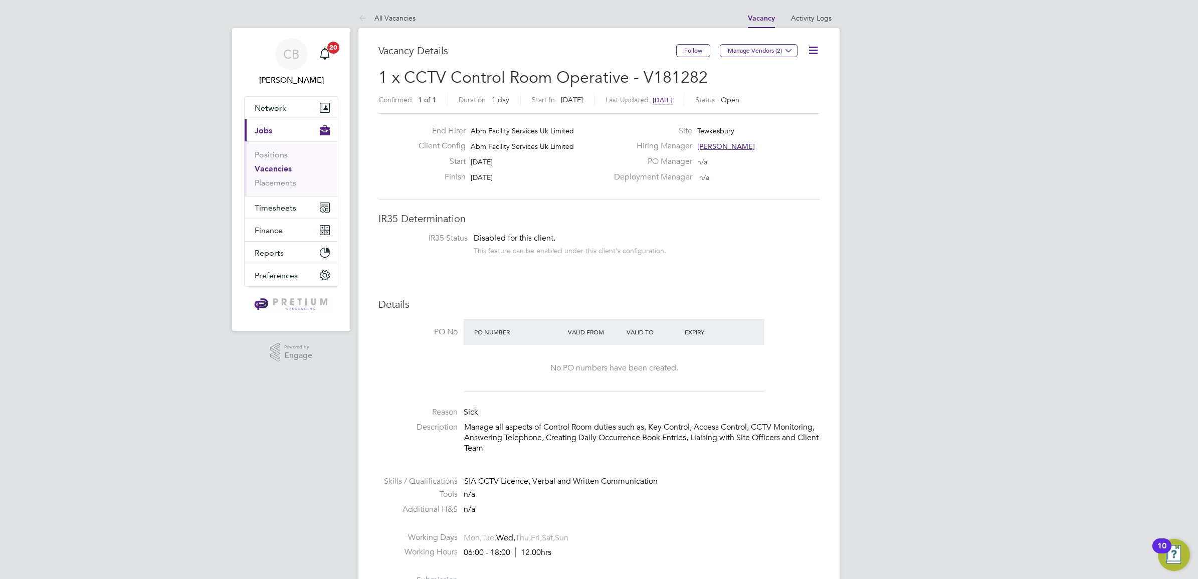
click at [816, 48] on icon at bounding box center [813, 50] width 13 height 13
click at [790, 87] on li "Update Status" at bounding box center [788, 88] width 58 height 14
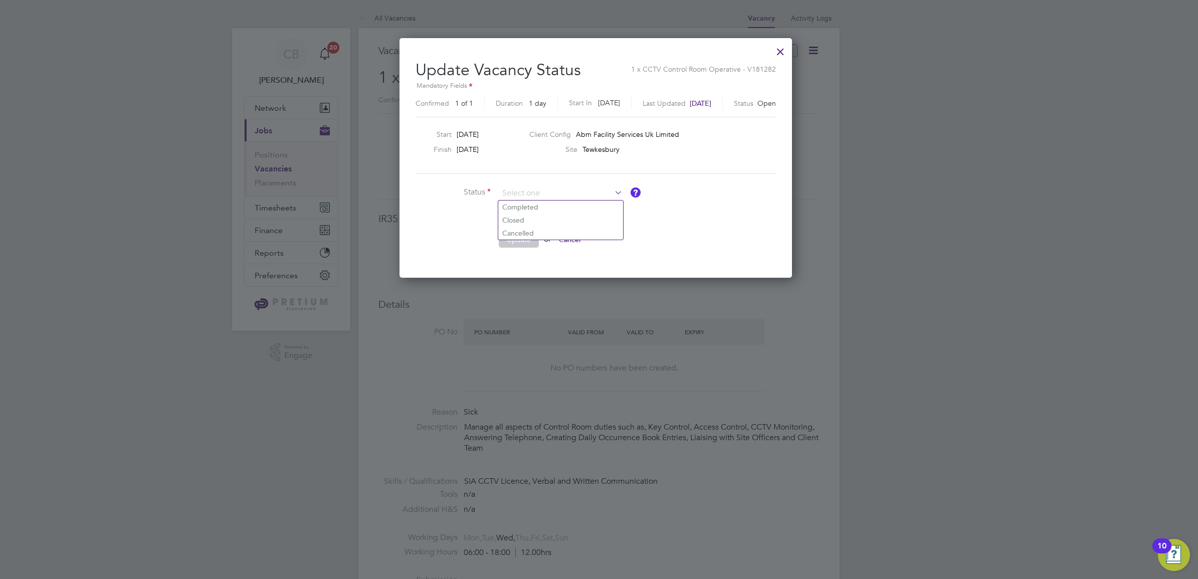
click at [669, 249] on li "Update or Cancel" at bounding box center [566, 245] width 301 height 26
click at [581, 239] on button "Cancel" at bounding box center [570, 240] width 38 height 16
